Goal: Task Accomplishment & Management: Manage account settings

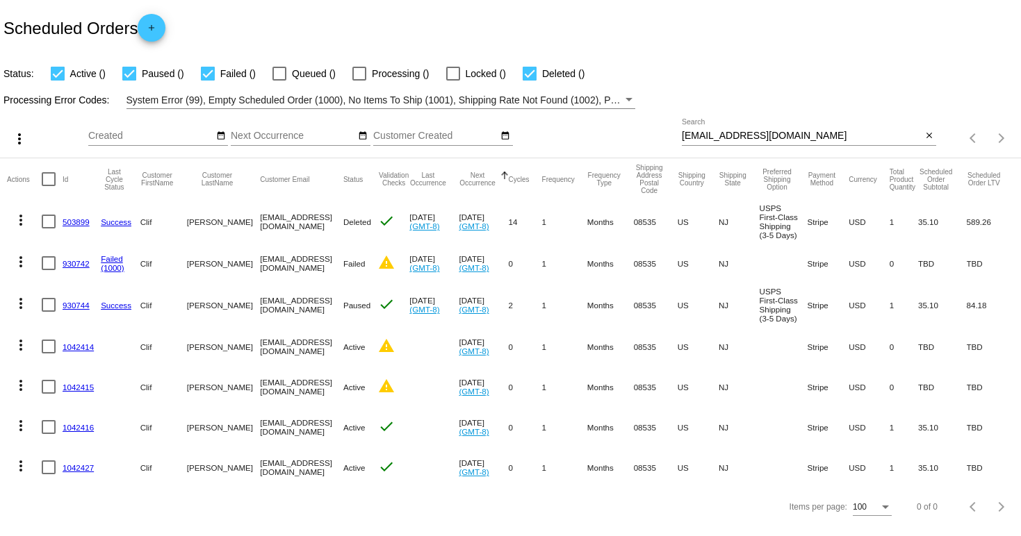
scroll to position [4, 0]
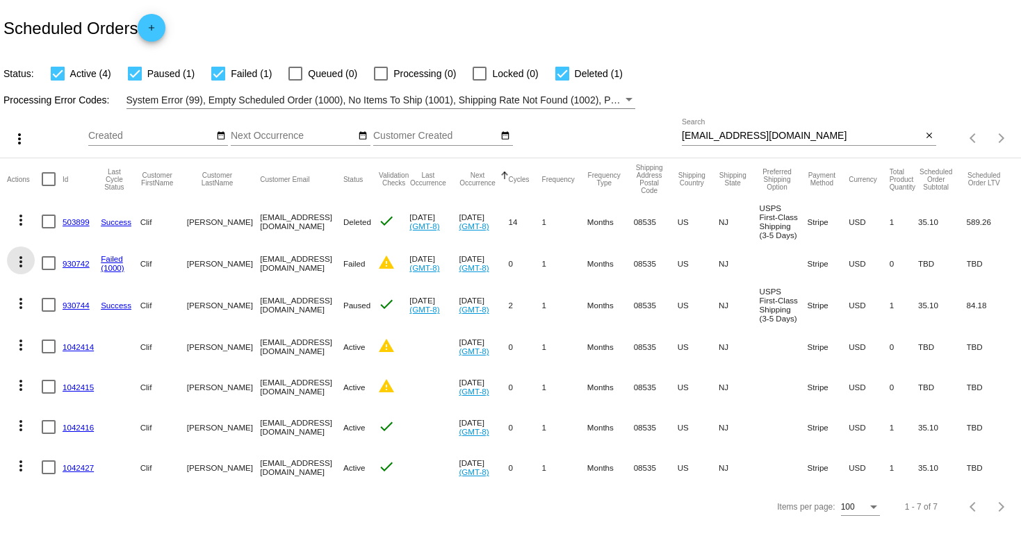
click at [16, 259] on mat-icon "more_vert" at bounding box center [21, 262] width 17 height 17
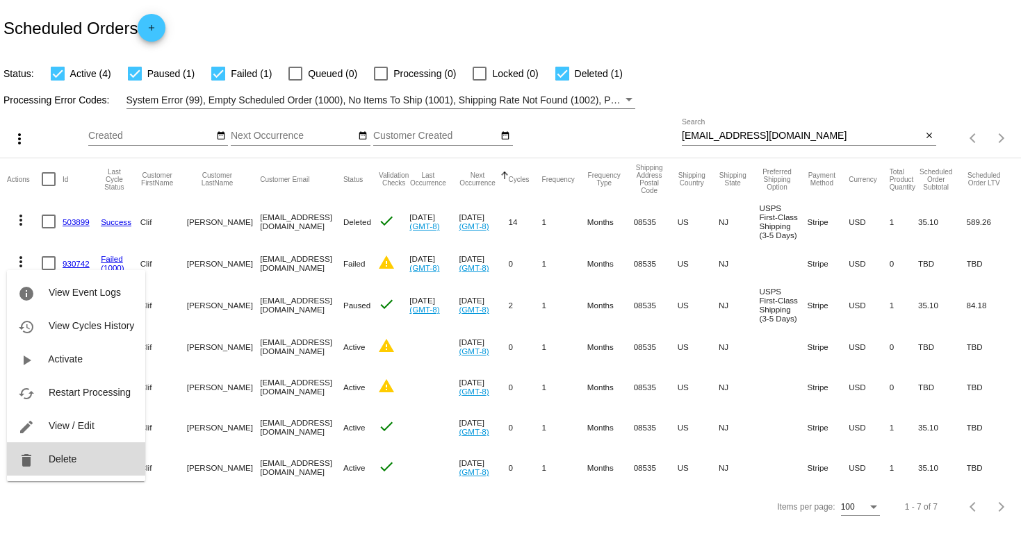
click at [63, 458] on span "Delete" at bounding box center [63, 459] width 28 height 11
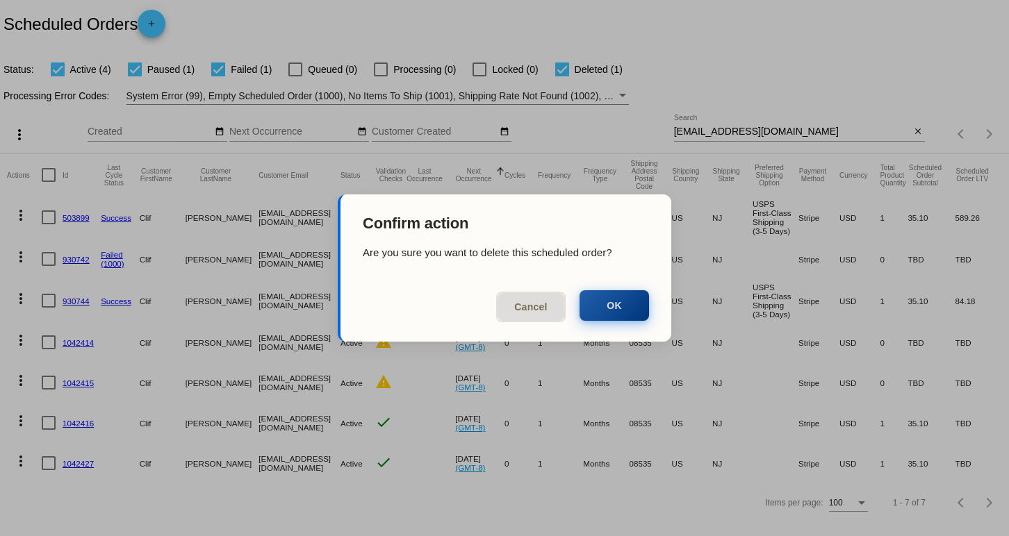
click at [612, 302] on button "OK" at bounding box center [613, 305] width 69 height 31
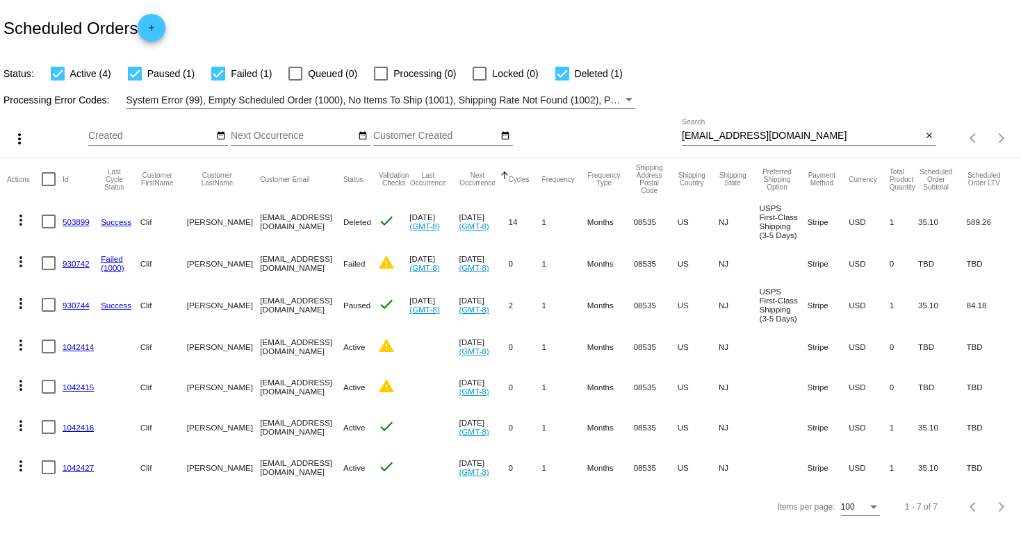
scroll to position [0, 0]
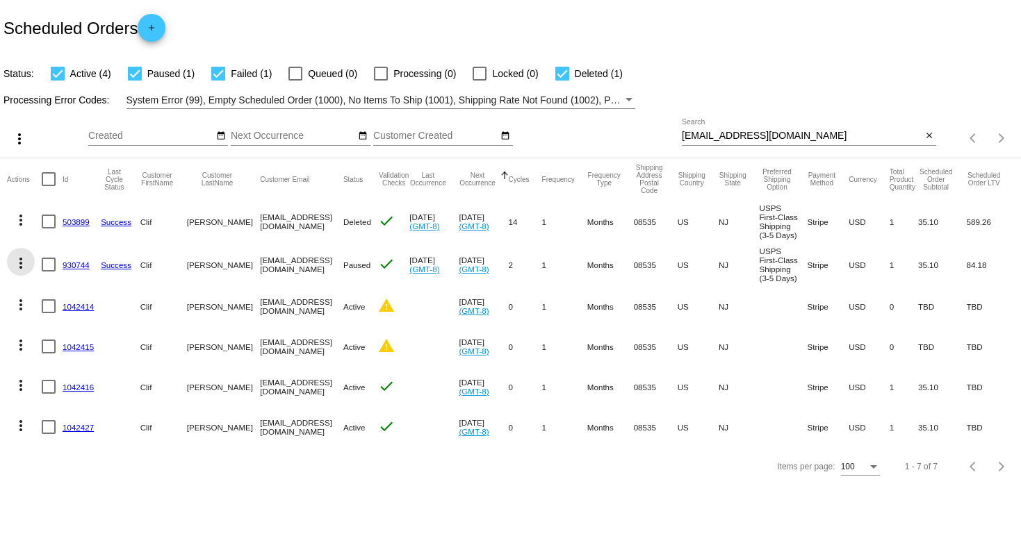
click at [19, 266] on mat-icon "more_vert" at bounding box center [21, 263] width 17 height 17
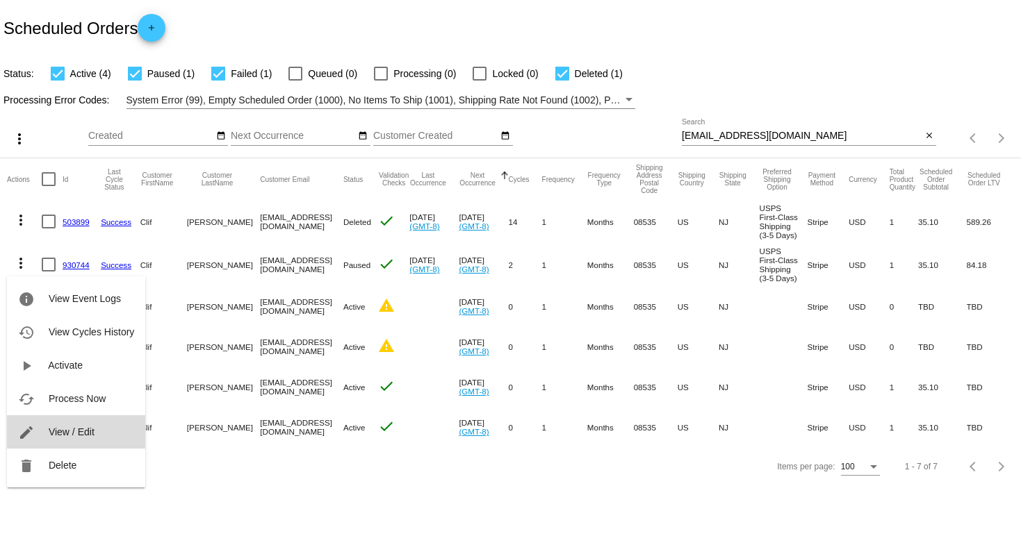
click at [81, 431] on span "View / Edit" at bounding box center [72, 432] width 46 height 11
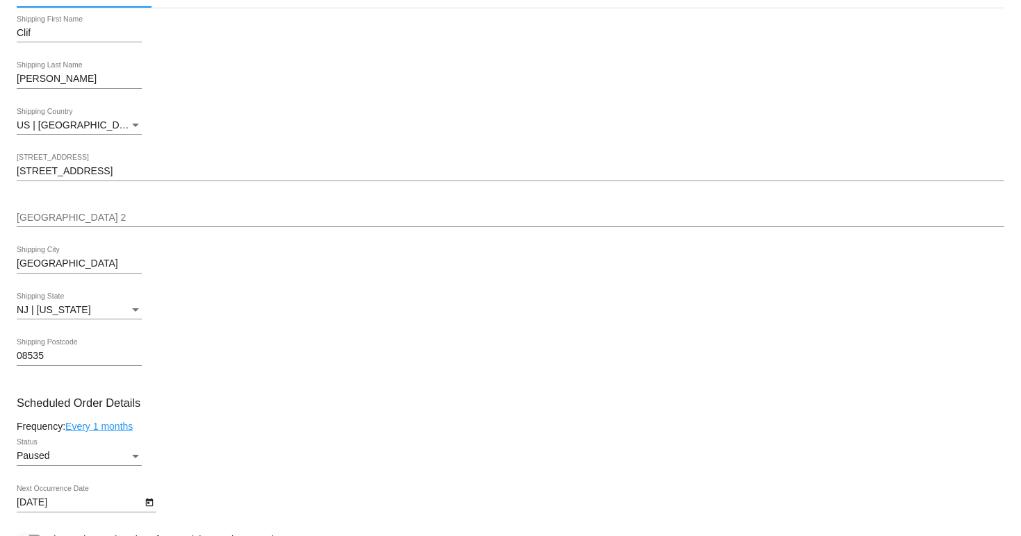
scroll to position [462, 0]
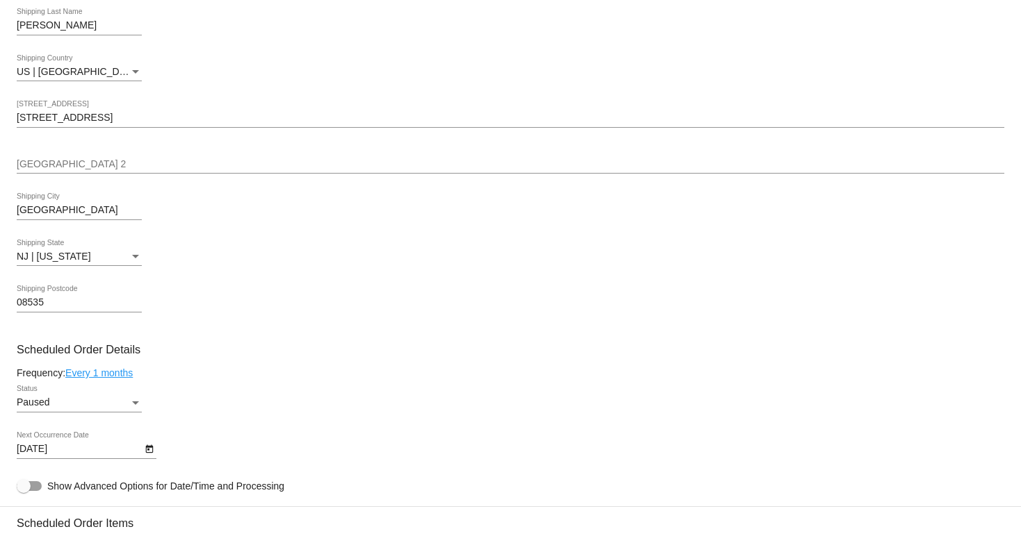
click at [133, 405] on div "Status" at bounding box center [135, 403] width 7 height 3
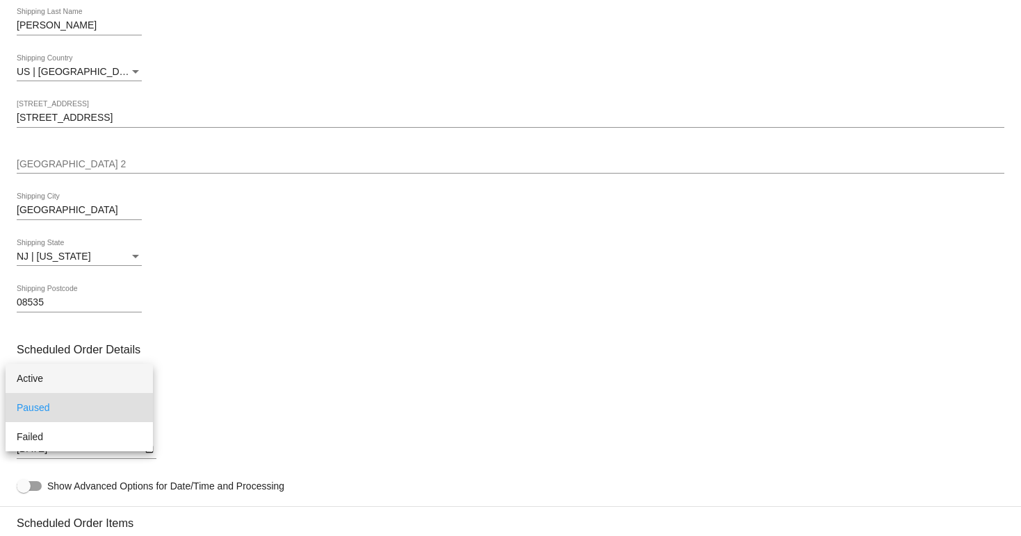
click at [69, 374] on span "Active" at bounding box center [79, 378] width 125 height 29
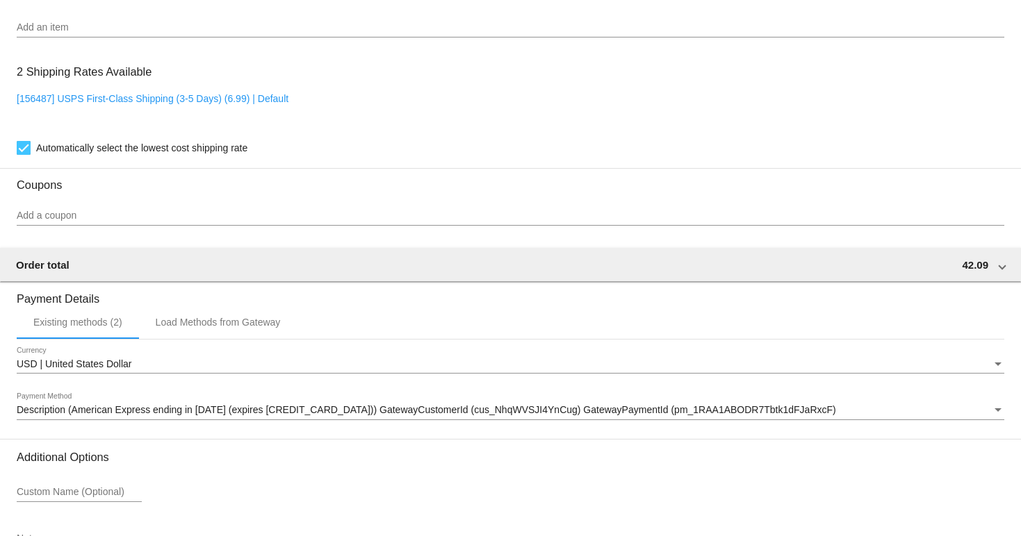
scroll to position [1157, 0]
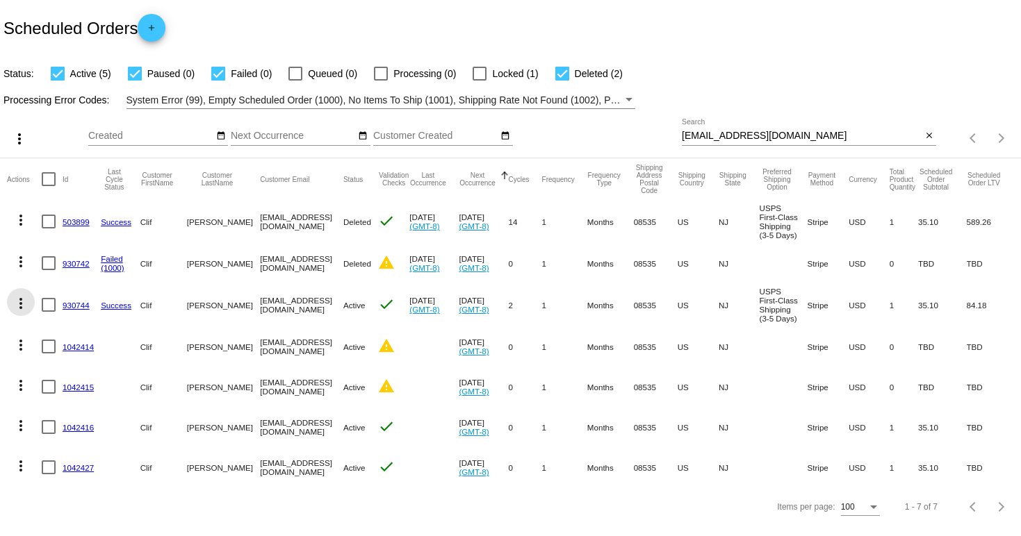
click at [17, 307] on mat-icon "more_vert" at bounding box center [21, 303] width 17 height 17
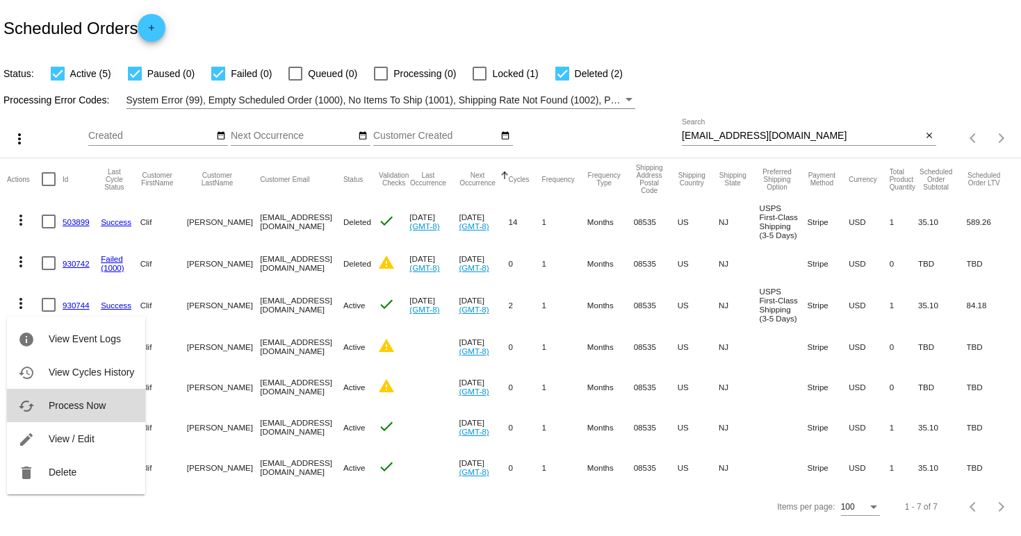
click at [75, 401] on span "Process Now" at bounding box center [77, 405] width 57 height 11
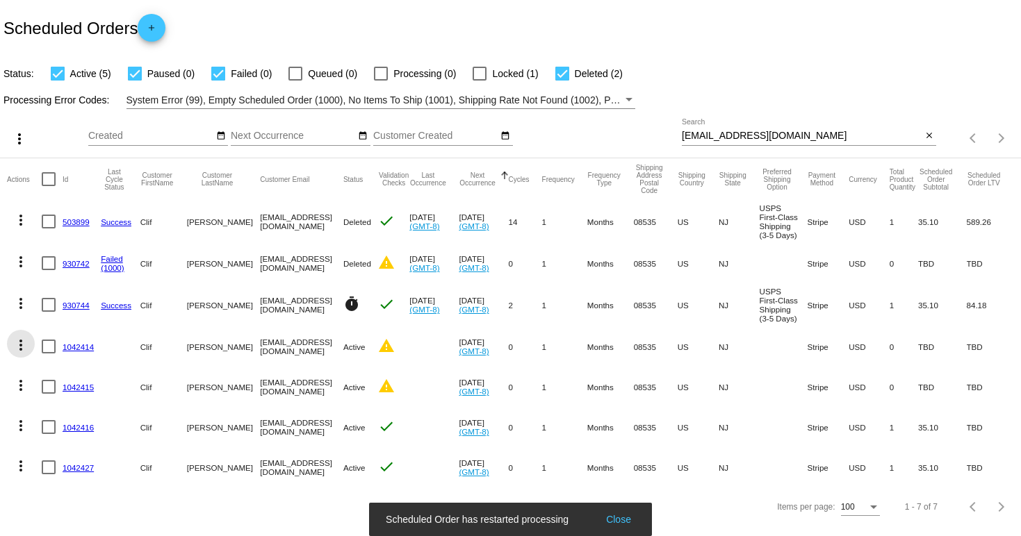
click at [20, 350] on mat-icon "more_vert" at bounding box center [21, 345] width 17 height 17
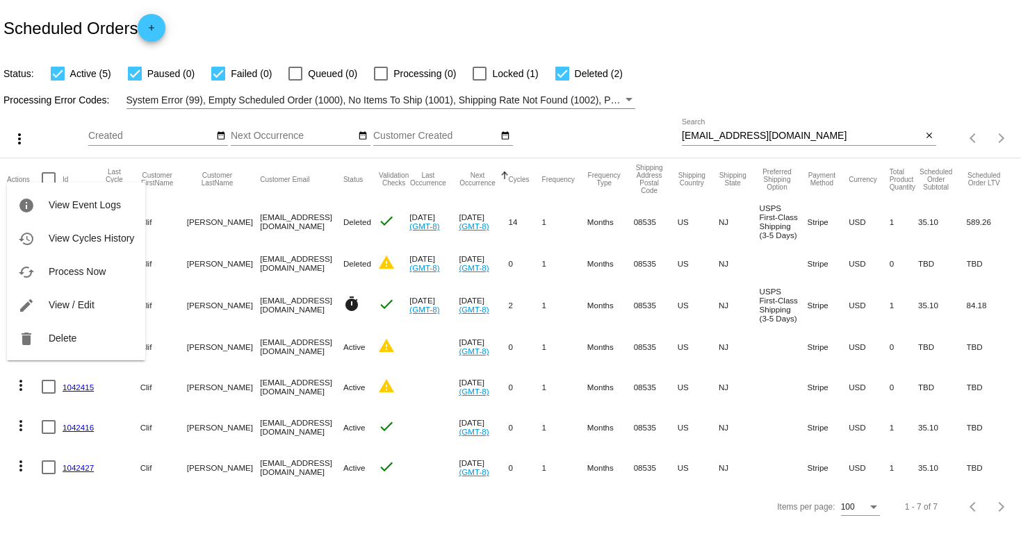
click at [22, 470] on div at bounding box center [510, 268] width 1021 height 536
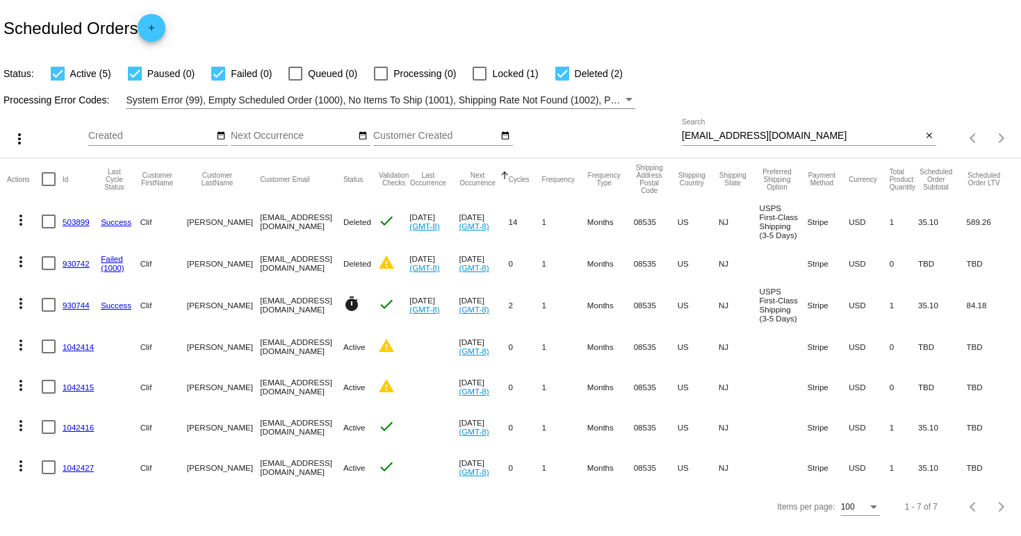
click at [26, 472] on mat-icon "more_vert" at bounding box center [21, 466] width 17 height 17
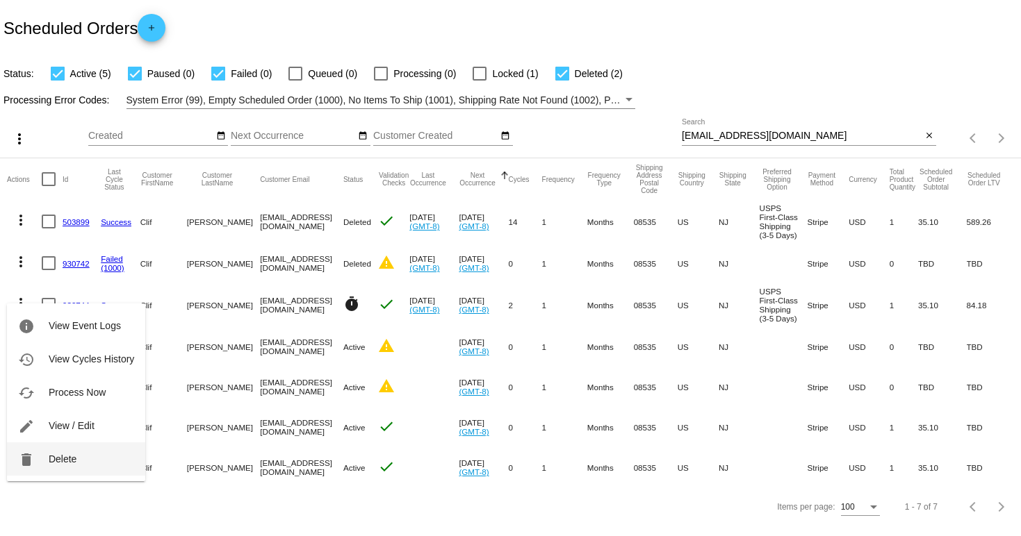
click at [76, 457] on span "Delete" at bounding box center [63, 459] width 28 height 11
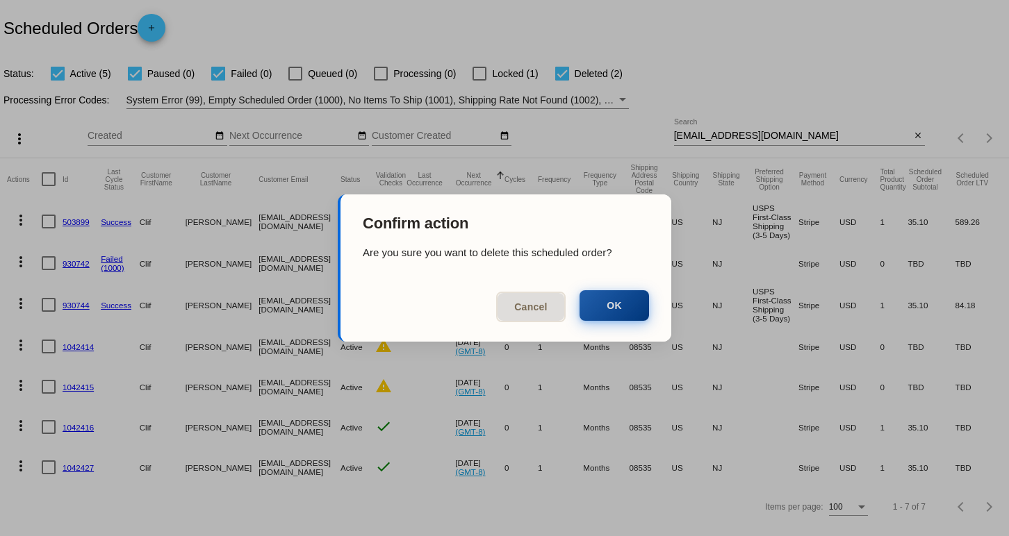
click at [622, 307] on button "OK" at bounding box center [613, 305] width 69 height 31
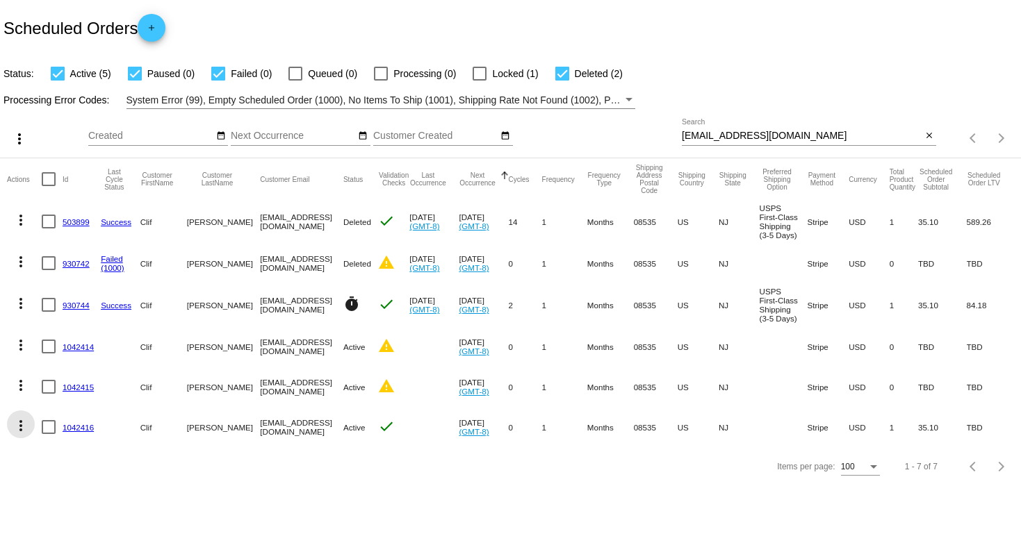
click at [22, 430] on mat-icon "more_vert" at bounding box center [21, 426] width 17 height 17
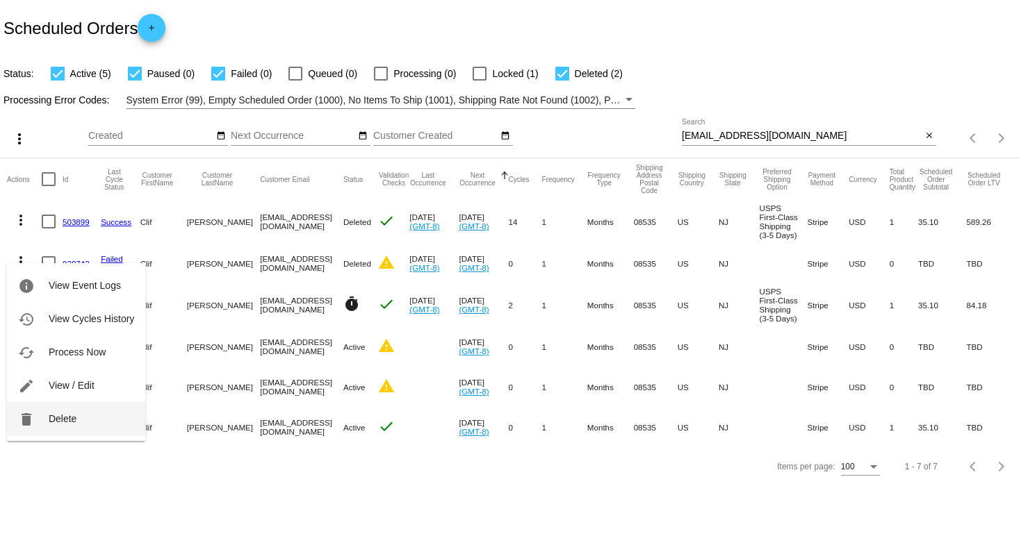
click at [80, 417] on button "delete Delete" at bounding box center [76, 418] width 138 height 33
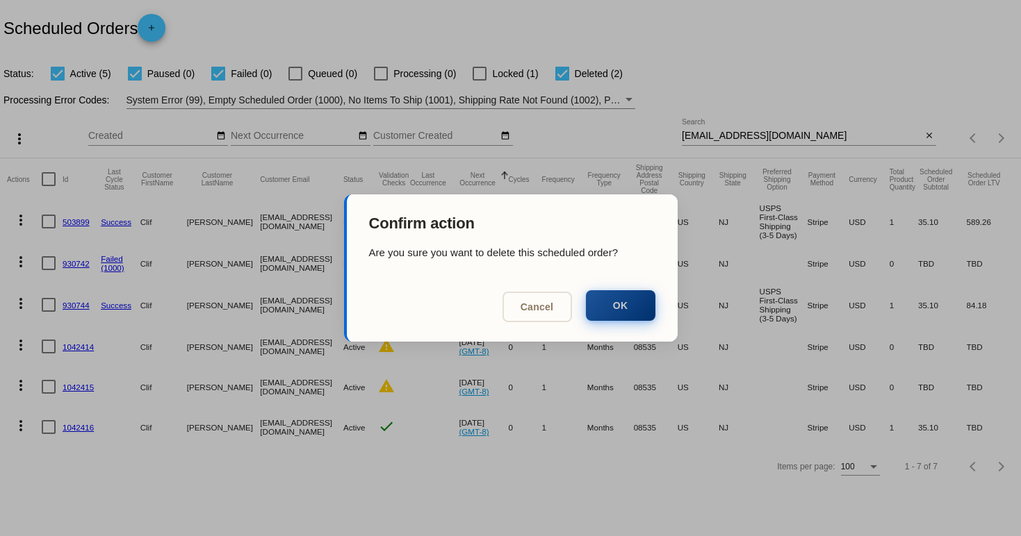
click at [635, 299] on button "OK" at bounding box center [620, 305] width 69 height 31
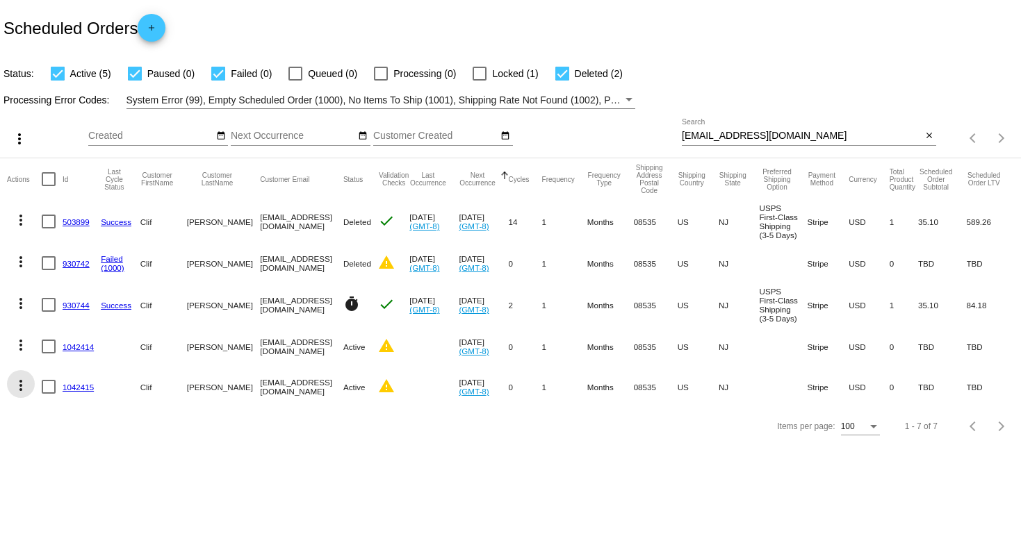
click at [23, 388] on mat-icon "more_vert" at bounding box center [21, 385] width 17 height 17
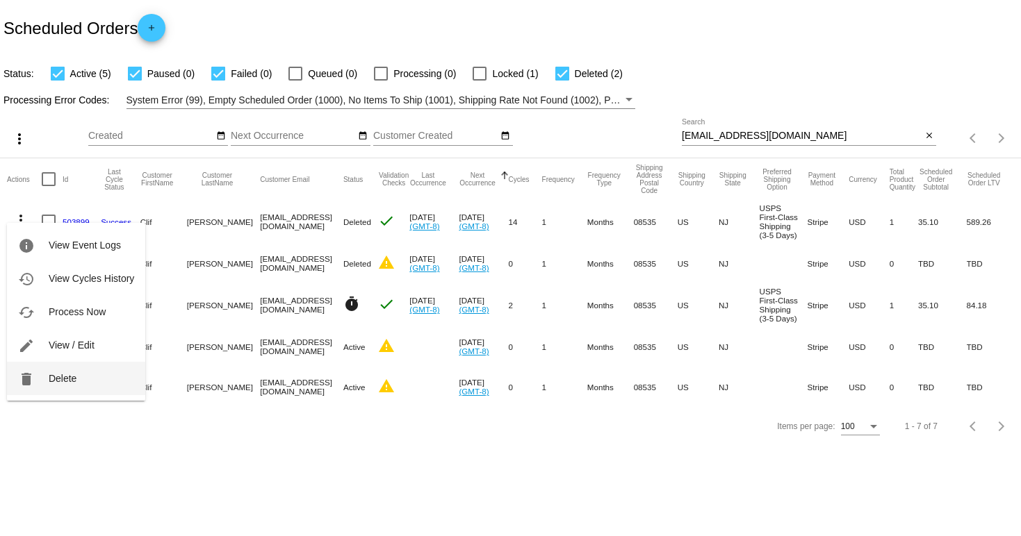
click at [69, 382] on span "Delete" at bounding box center [63, 378] width 28 height 11
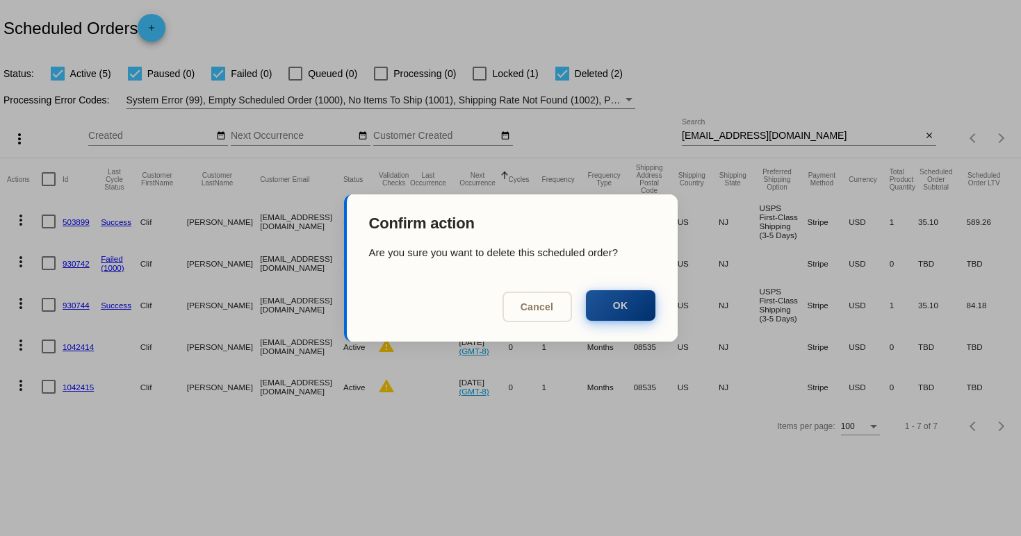
click at [630, 316] on button "OK" at bounding box center [620, 305] width 69 height 31
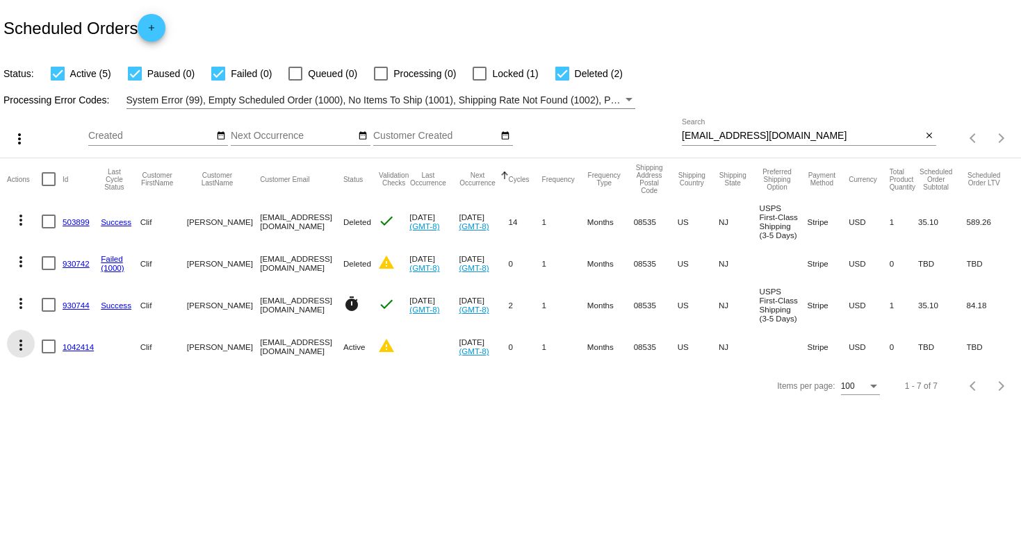
click at [17, 348] on mat-icon "more_vert" at bounding box center [21, 345] width 17 height 17
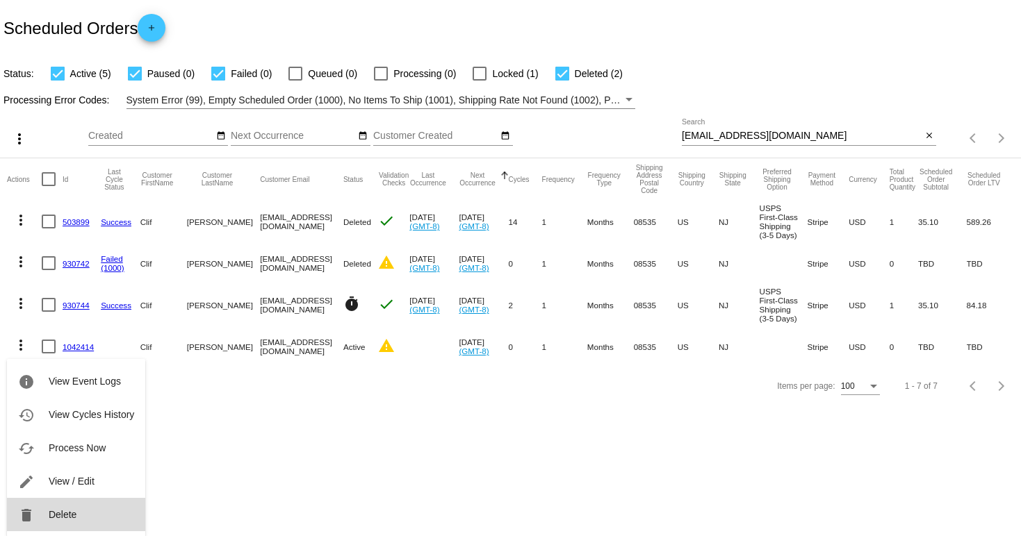
click at [78, 514] on button "delete Delete" at bounding box center [76, 514] width 138 height 33
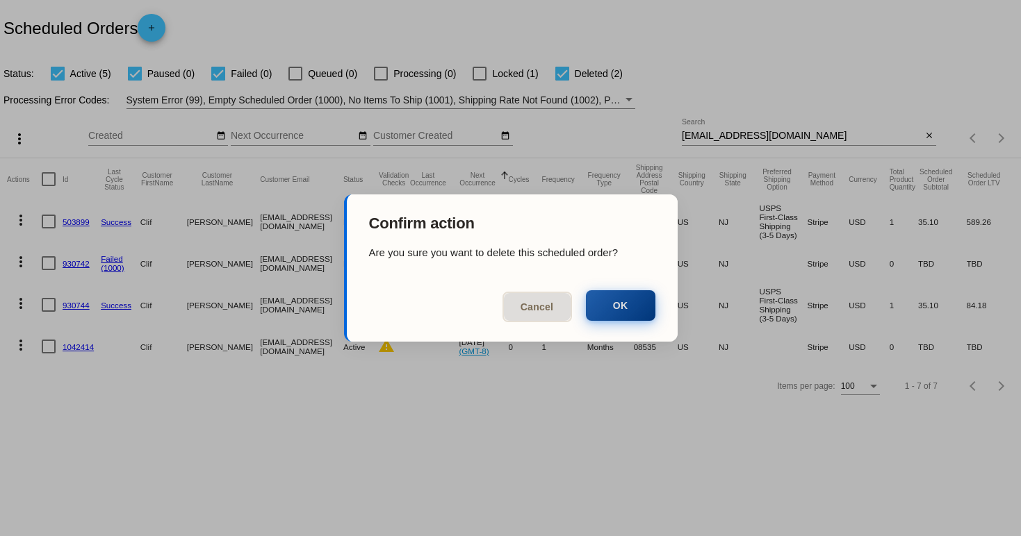
click at [612, 299] on button "OK" at bounding box center [620, 305] width 69 height 31
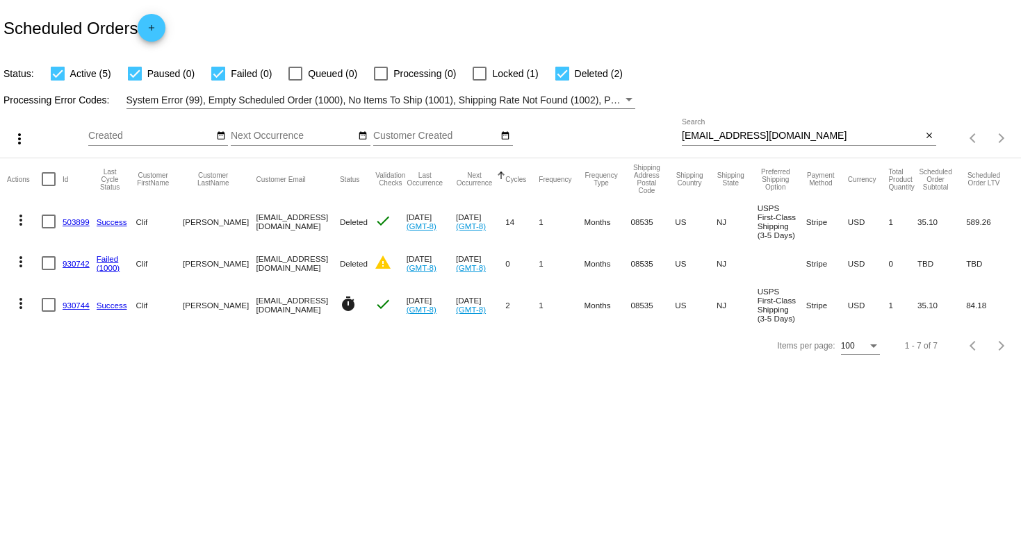
click at [561, 70] on div at bounding box center [562, 74] width 14 height 14
click at [561, 81] on input "Deleted (2)" at bounding box center [561, 81] width 1 height 1
checkbox input "false"
